Goal: Communication & Community: Ask a question

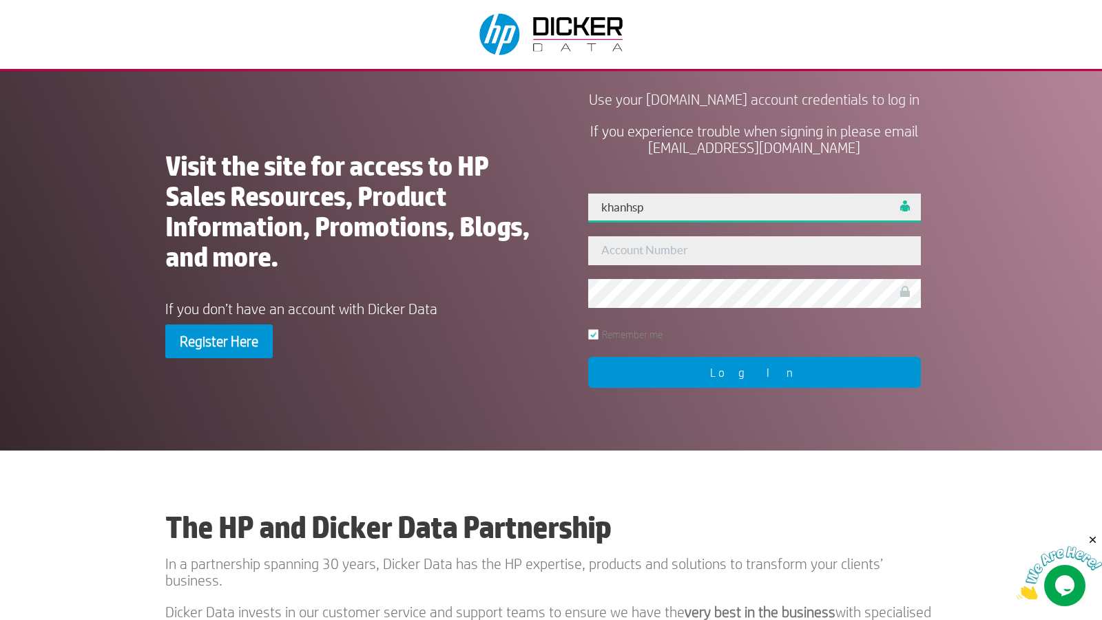
type input "khanhsp"
click at [754, 388] on input "Log In" at bounding box center [754, 372] width 333 height 31
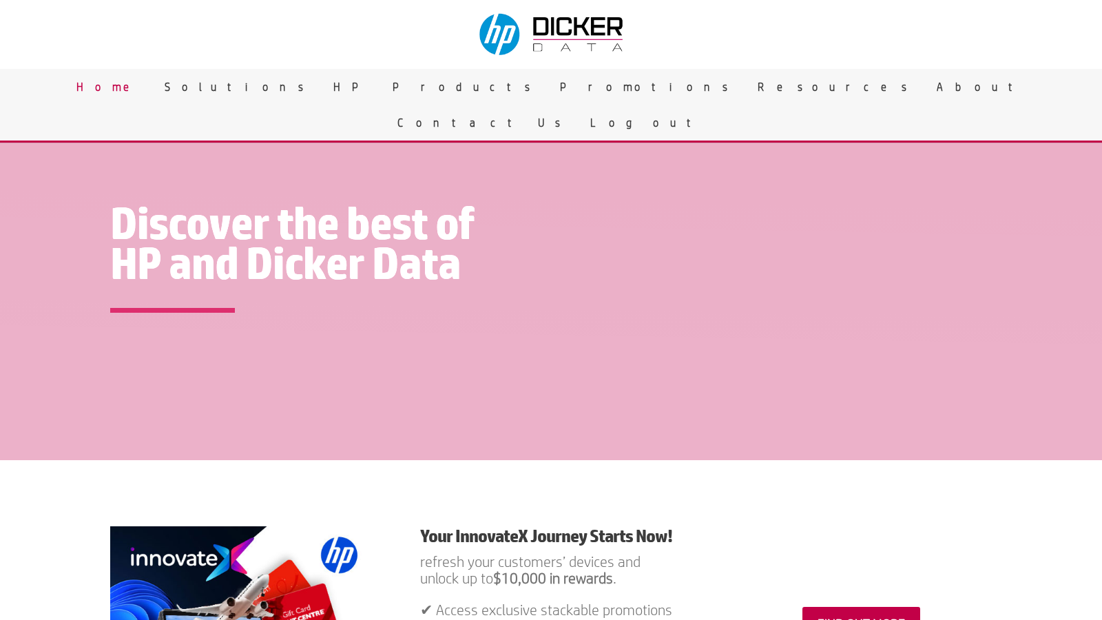
scroll to position [1897, 0]
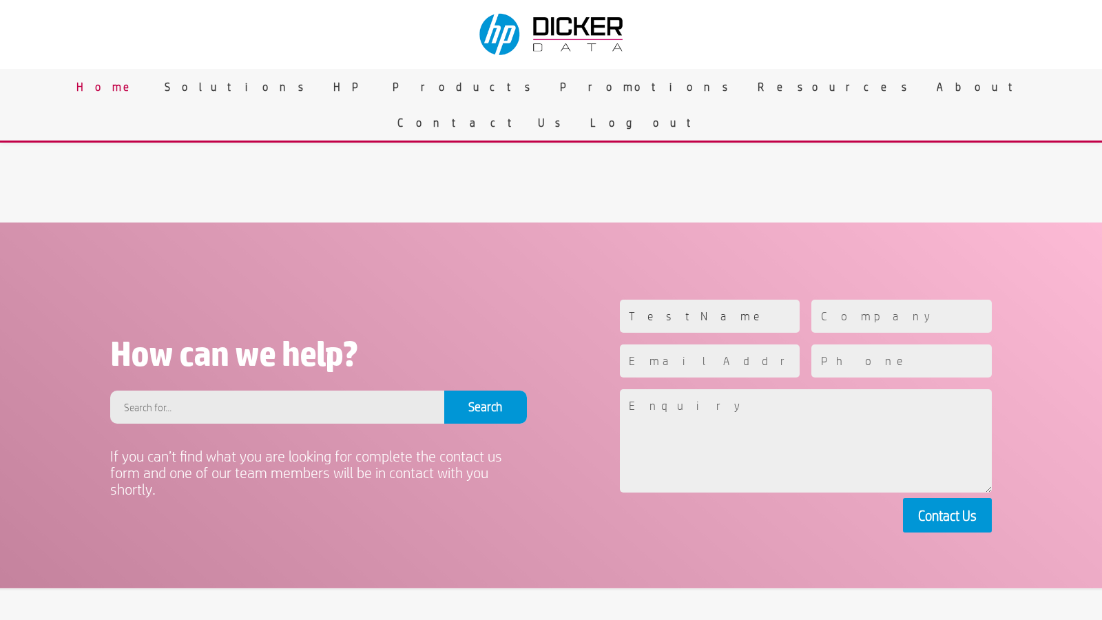
type input "TestName"
type input "TestCompany"
type input "0f1e32c8-3ce4-4a78-99b5-6ffbbea35861@test-mail.checkview.io"
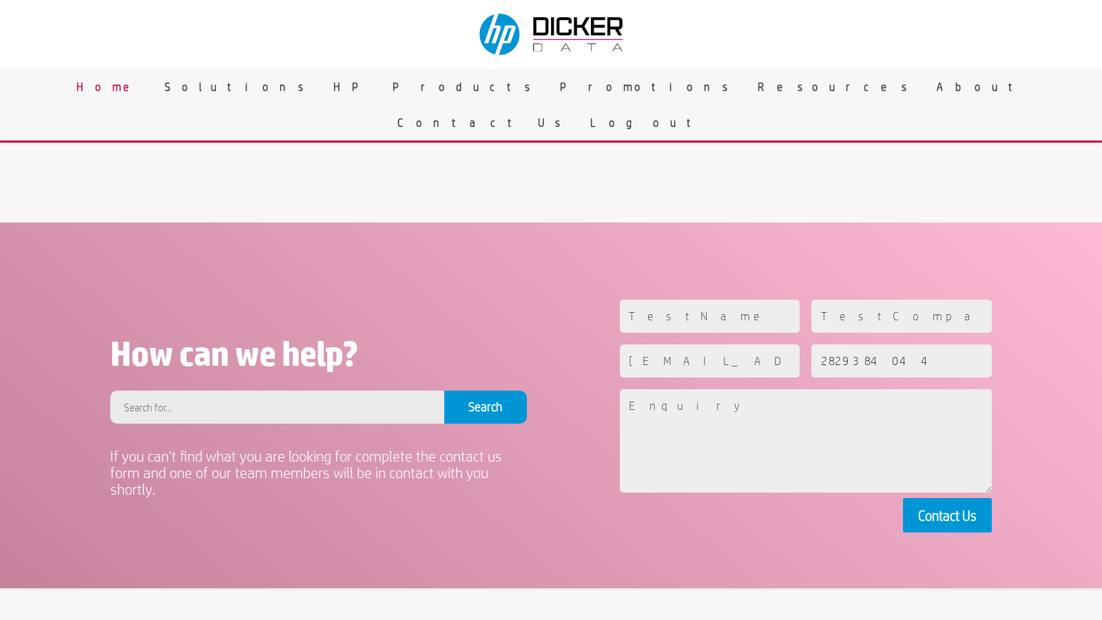
type input "2829384044"
type textarea "This is a test paragraph used for validating the text input field."
click at [947, 514] on button "Contact Us" at bounding box center [947, 515] width 89 height 34
